Goal: Task Accomplishment & Management: Manage account settings

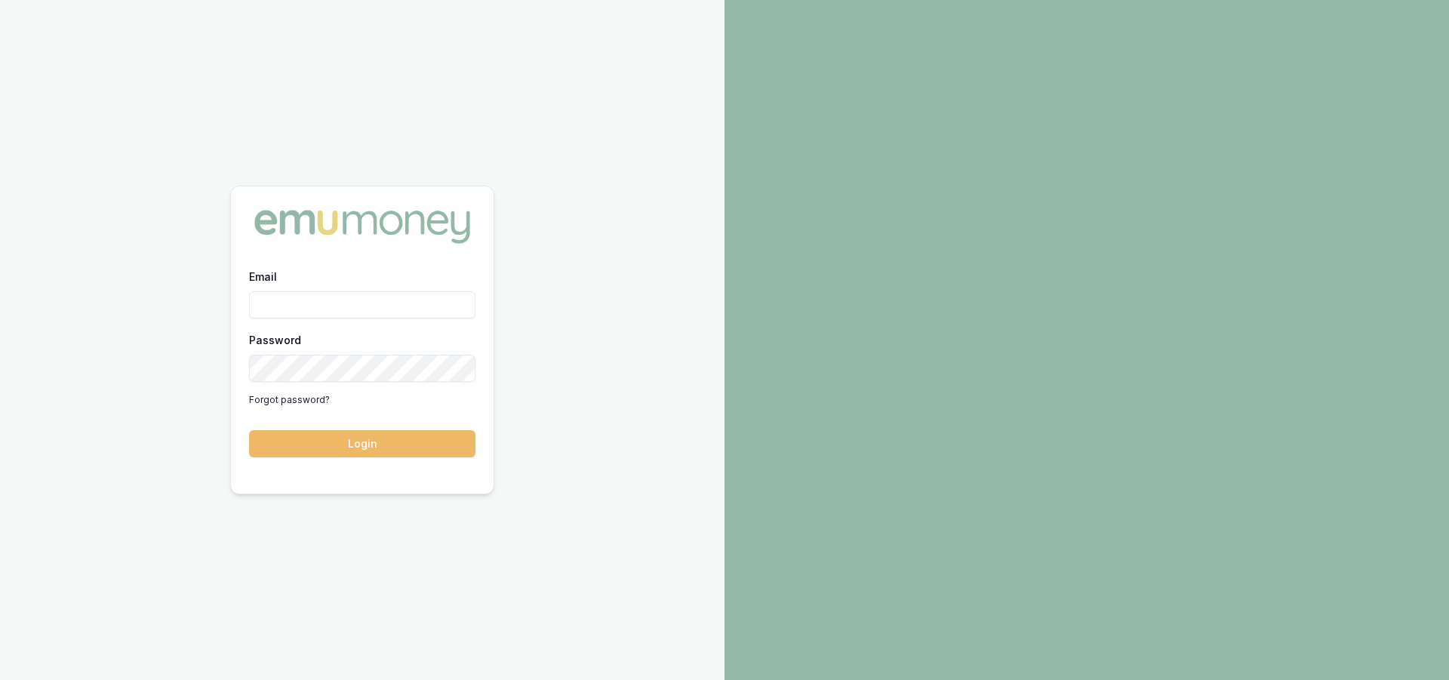
type input "steven.nguyen@emumoney.com.au"
click at [371, 449] on button "Login" at bounding box center [362, 443] width 226 height 27
